Goal: Check status

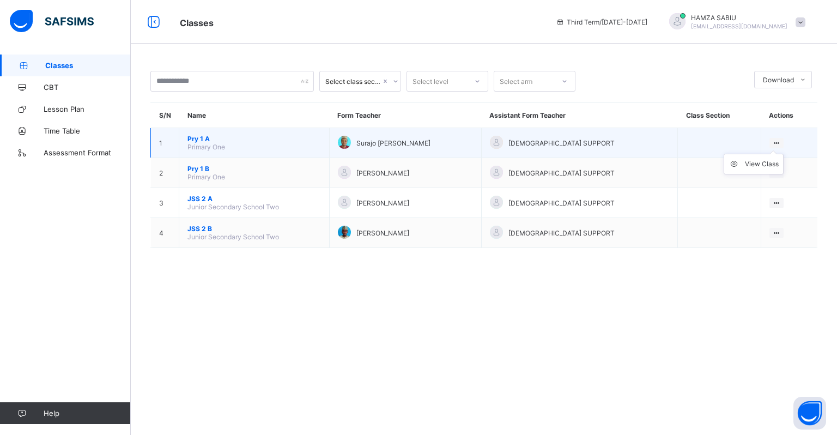
click at [772, 154] on ul "View Class" at bounding box center [754, 164] width 60 height 21
click at [750, 164] on div "View Class" at bounding box center [762, 164] width 34 height 11
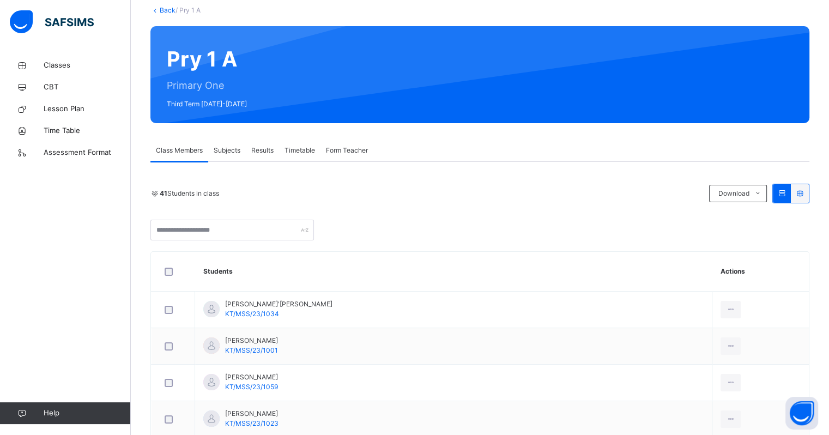
scroll to position [65, 0]
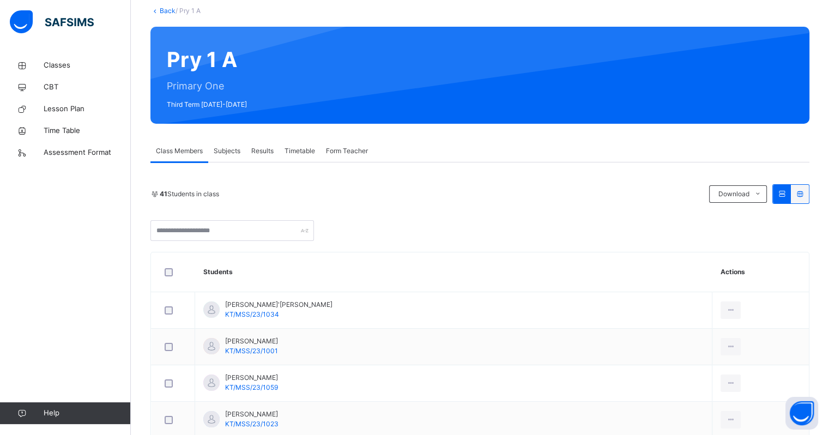
click at [262, 149] on span "Results" at bounding box center [262, 151] width 22 height 10
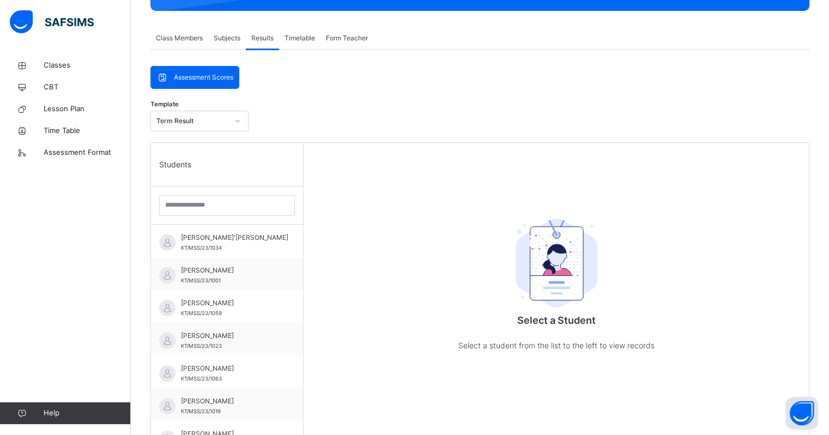
scroll to position [180, 0]
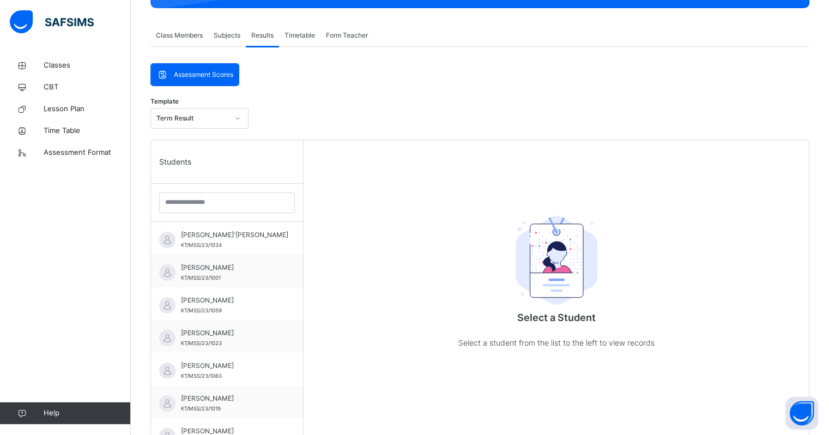
click at [217, 121] on div "Term Result" at bounding box center [192, 118] width 72 height 10
click at [286, 129] on div "Template option Term Result focused, 1 of 1. 1 result available. Use Up and Dow…" at bounding box center [479, 120] width 659 height 37
click at [194, 68] on div "Assessment Scores" at bounding box center [195, 75] width 88 height 22
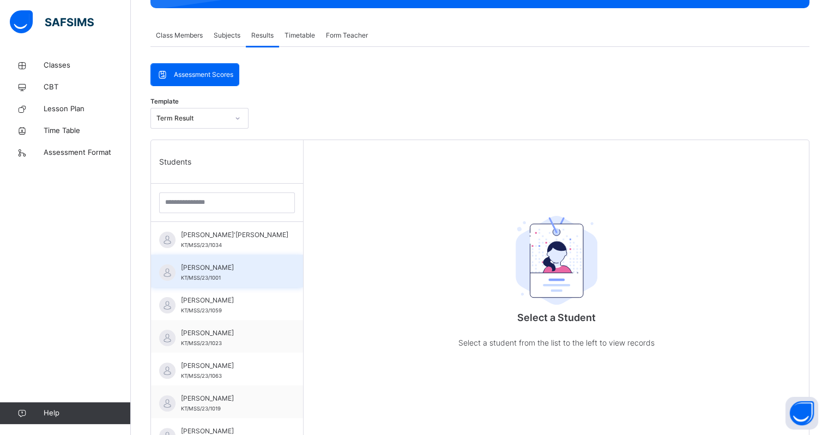
click at [215, 273] on span "[PERSON_NAME]" at bounding box center [230, 268] width 98 height 10
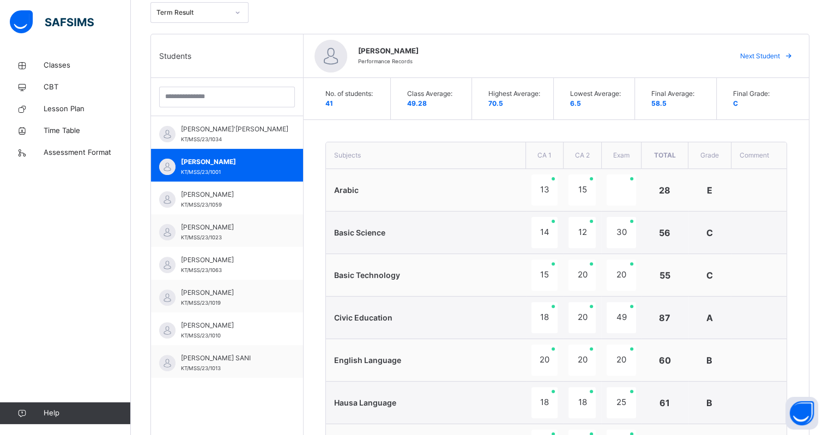
scroll to position [287, 0]
click at [20, 21] on img at bounding box center [52, 21] width 84 height 23
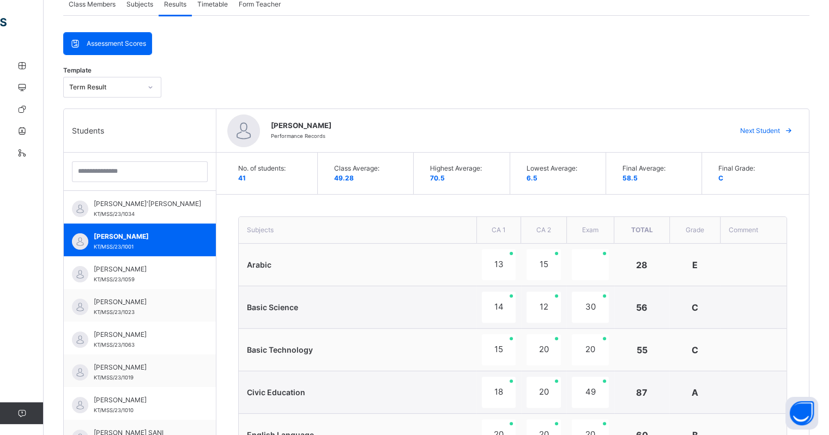
scroll to position [207, 0]
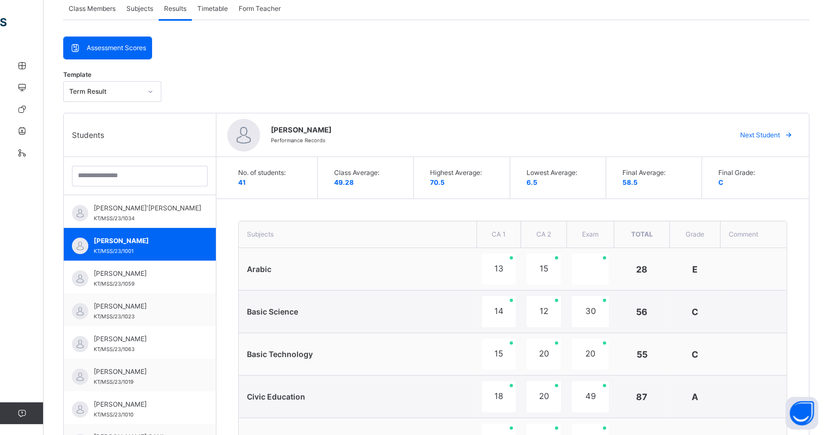
click at [793, 134] on icon at bounding box center [789, 135] width 8 height 9
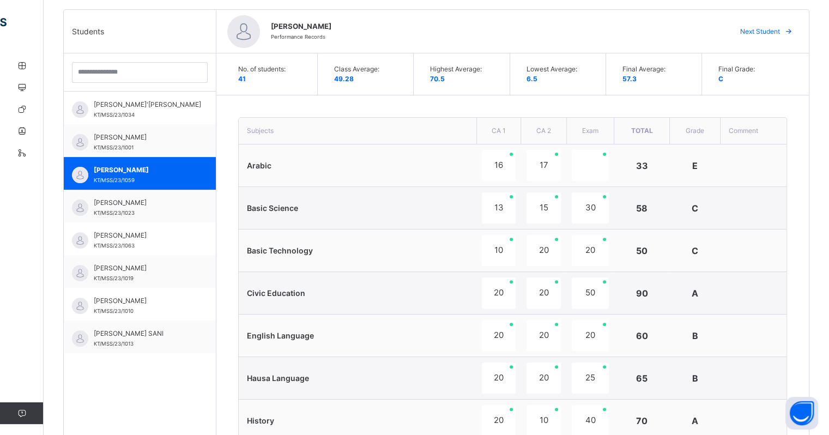
scroll to position [308, 0]
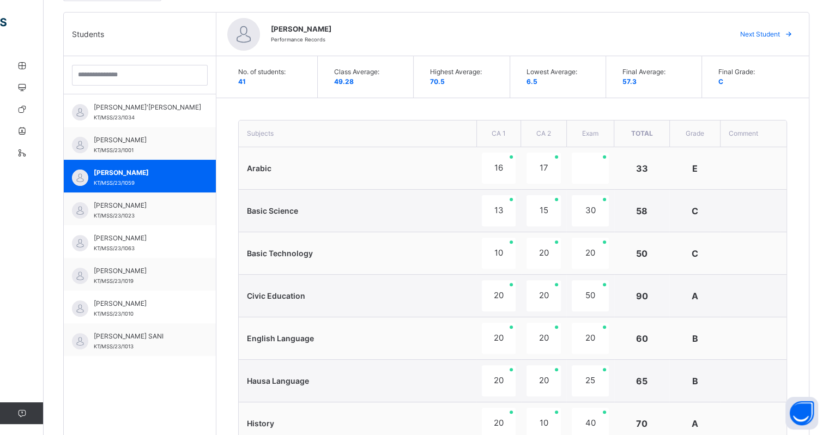
click at [780, 33] on span "Next Student" at bounding box center [760, 34] width 40 height 10
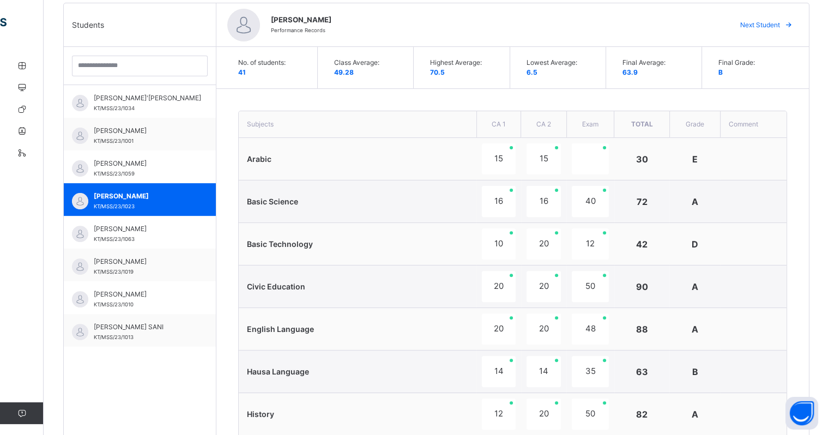
scroll to position [315, 0]
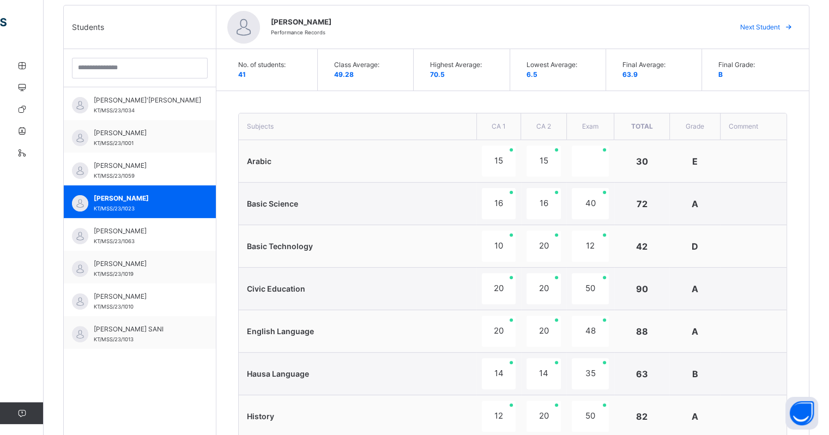
click at [780, 29] on span "Next Student" at bounding box center [760, 27] width 40 height 10
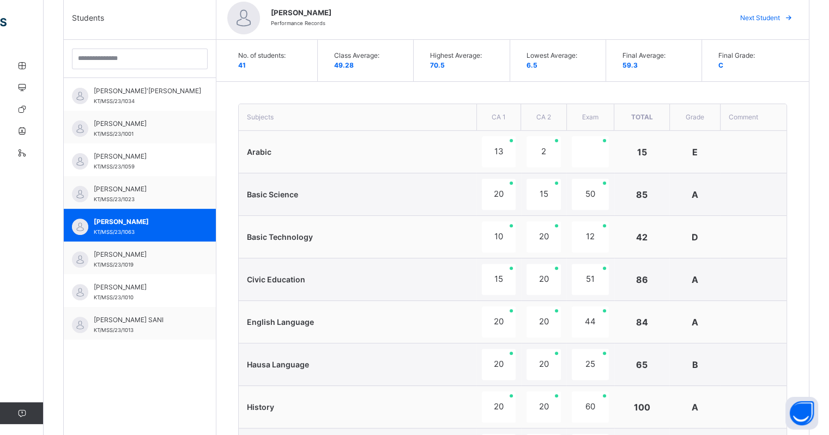
scroll to position [319, 0]
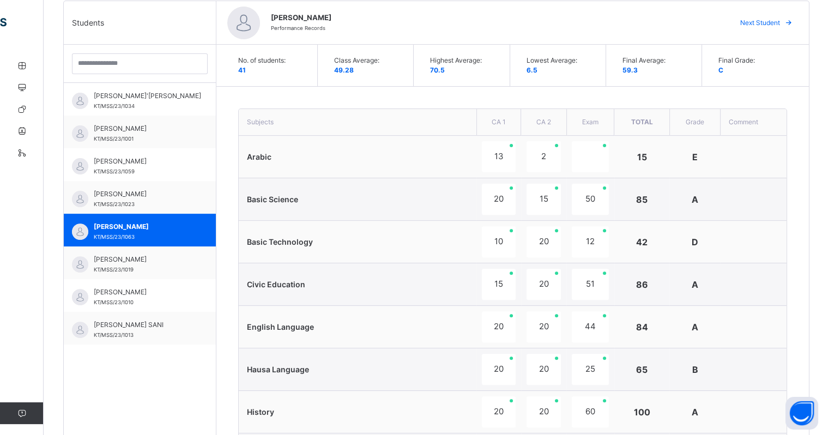
click at [780, 20] on span "Next Student" at bounding box center [760, 23] width 40 height 10
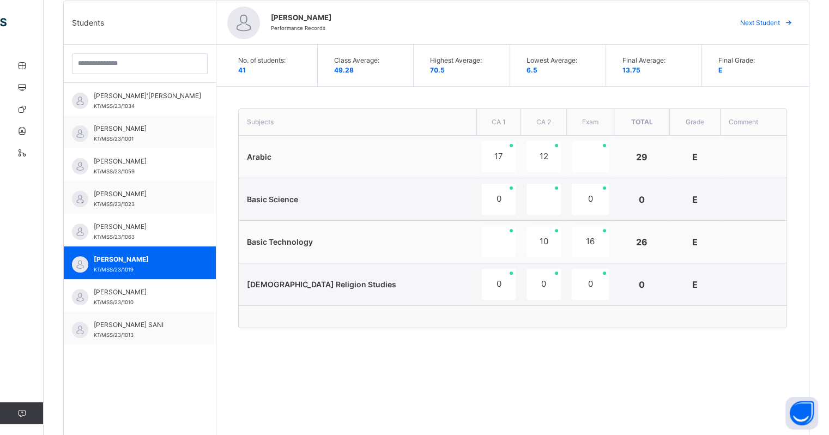
click at [780, 20] on span "Next Student" at bounding box center [760, 23] width 40 height 10
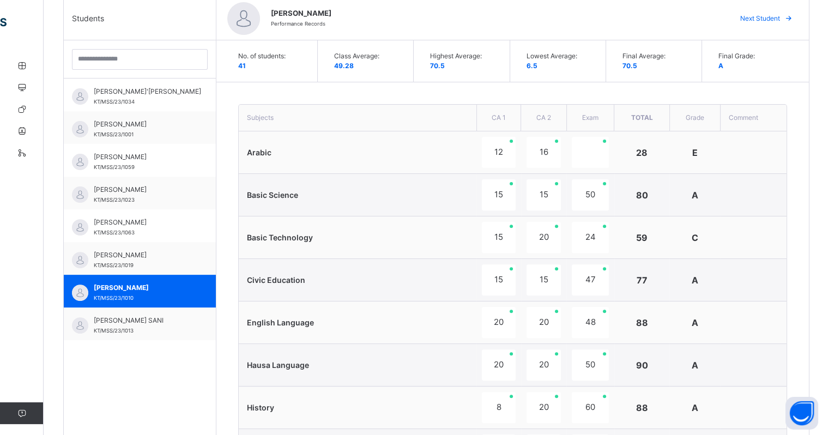
scroll to position [323, 0]
click at [780, 20] on span "Next Student" at bounding box center [760, 19] width 40 height 10
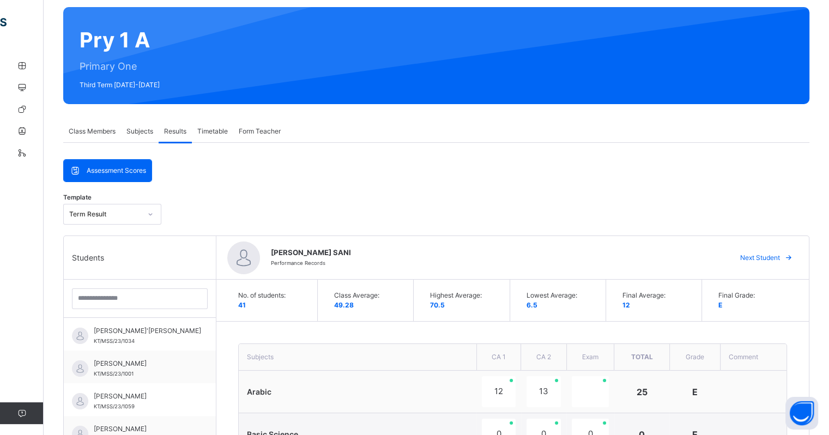
scroll to position [0, 0]
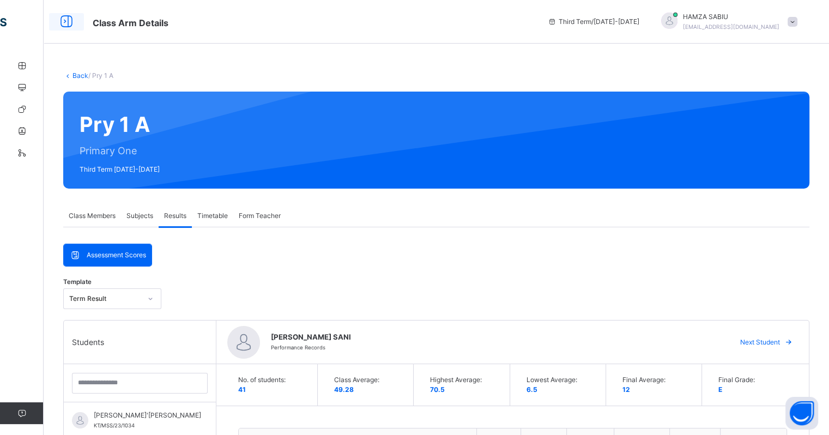
click at [64, 24] on icon at bounding box center [66, 22] width 19 height 20
